Goal: Task Accomplishment & Management: Complete application form

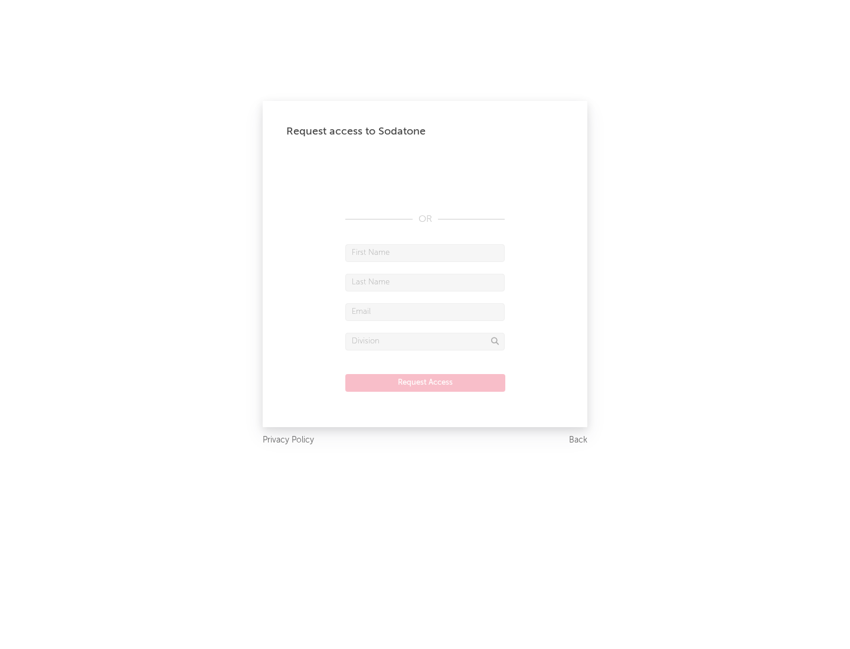
click at [425, 253] on input "text" at bounding box center [424, 253] width 159 height 18
type input "[PERSON_NAME]"
click at [425, 282] on input "text" at bounding box center [424, 283] width 159 height 18
type input "[PERSON_NAME]"
click at [425, 312] on input "text" at bounding box center [424, 312] width 159 height 18
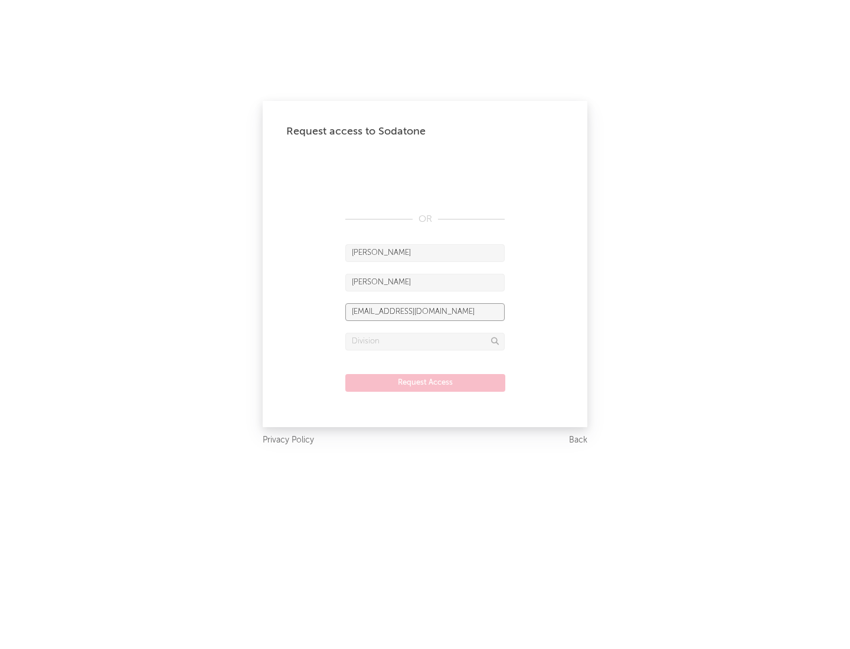
type input "[EMAIL_ADDRESS][DOMAIN_NAME]"
click at [425, 341] on input "text" at bounding box center [424, 342] width 159 height 18
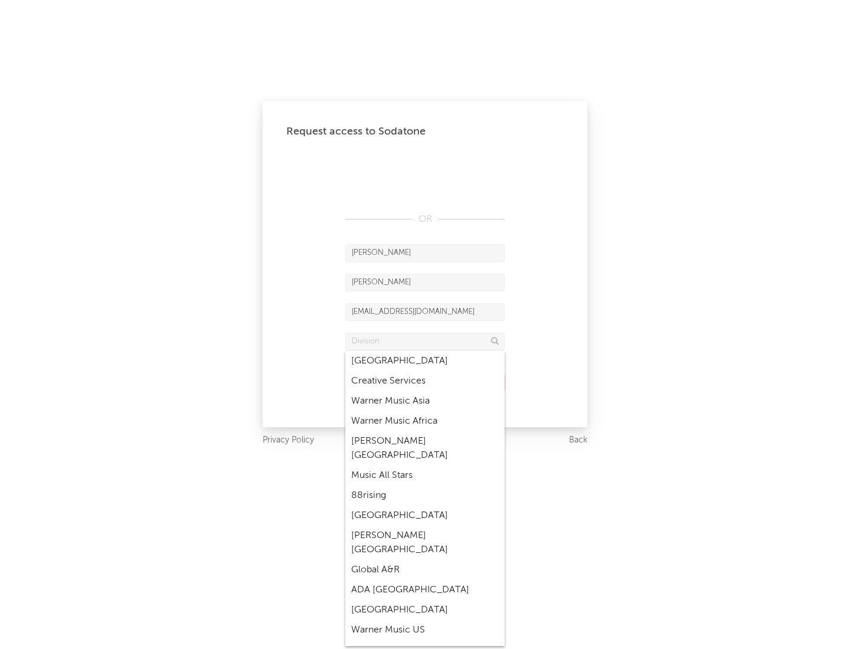
click at [425, 466] on div "Music All Stars" at bounding box center [424, 476] width 159 height 20
type input "Music All Stars"
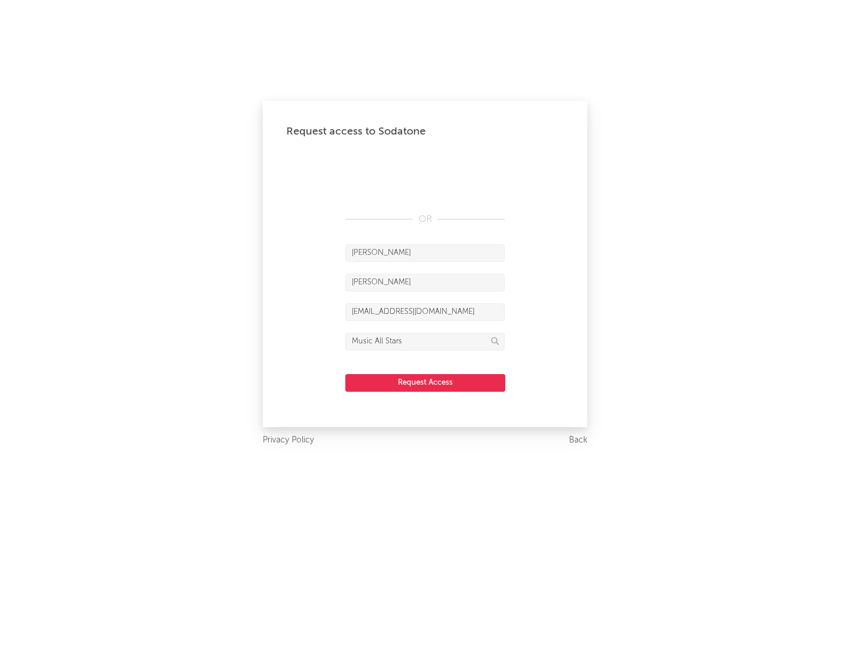
click at [425, 383] on button "Request Access" at bounding box center [425, 383] width 160 height 18
